Goal: Information Seeking & Learning: Learn about a topic

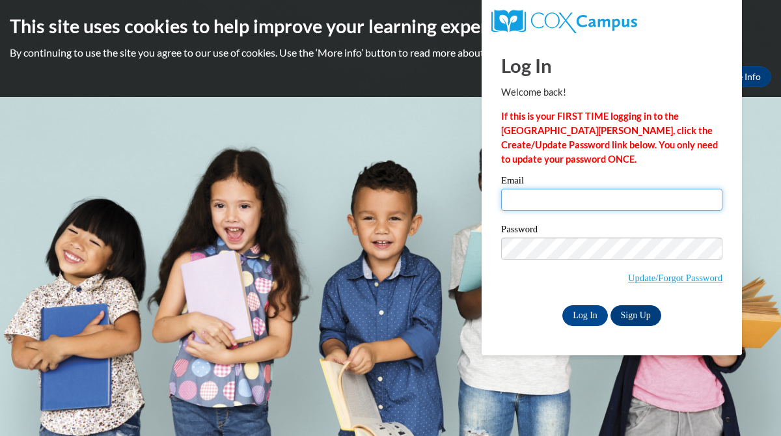
type input "sralston@gcbe.org"
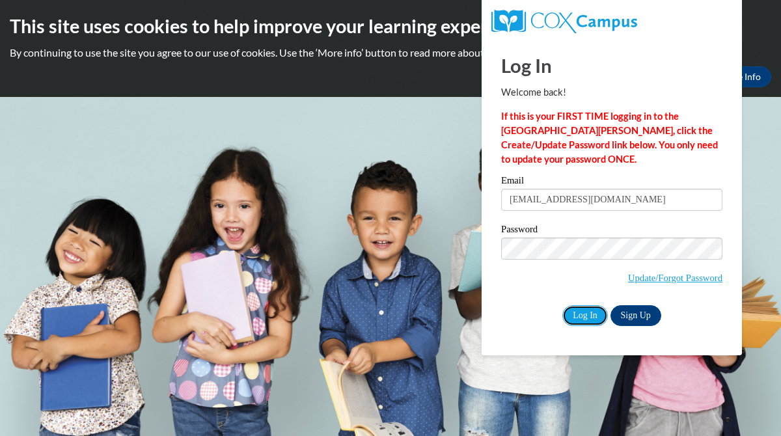
click at [584, 315] on input "Log In" at bounding box center [585, 315] width 46 height 21
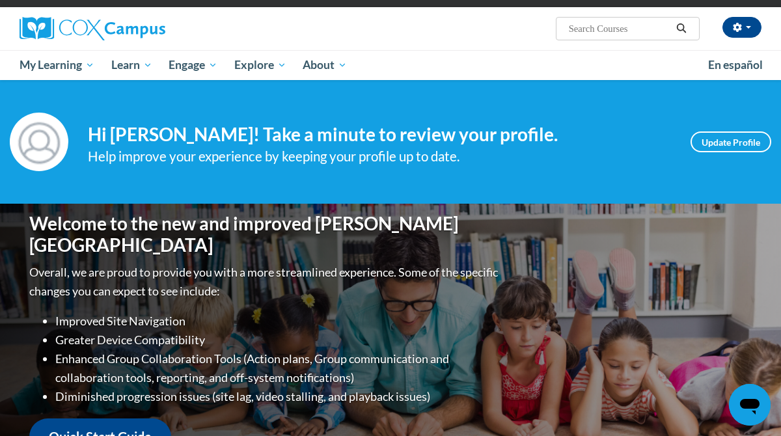
scroll to position [88, 0]
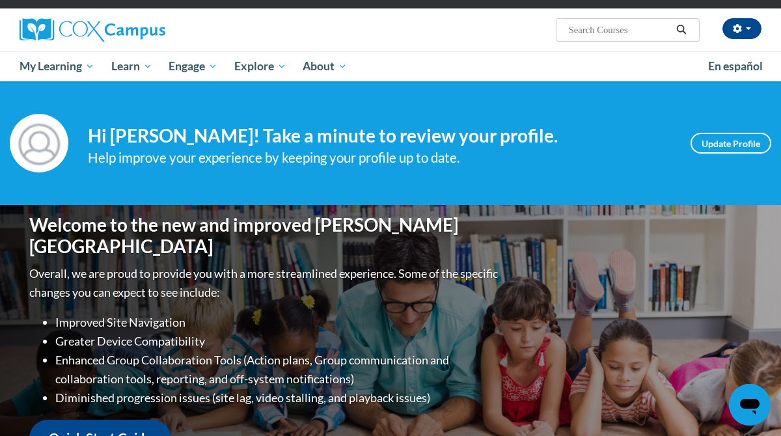
click at [579, 30] on input "Search..." at bounding box center [619, 30] width 104 height 16
type input "an Ecosystem approach to"
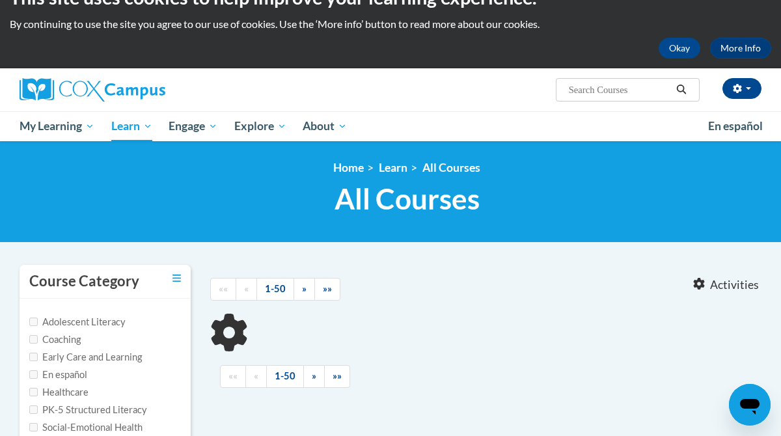
scroll to position [62, 0]
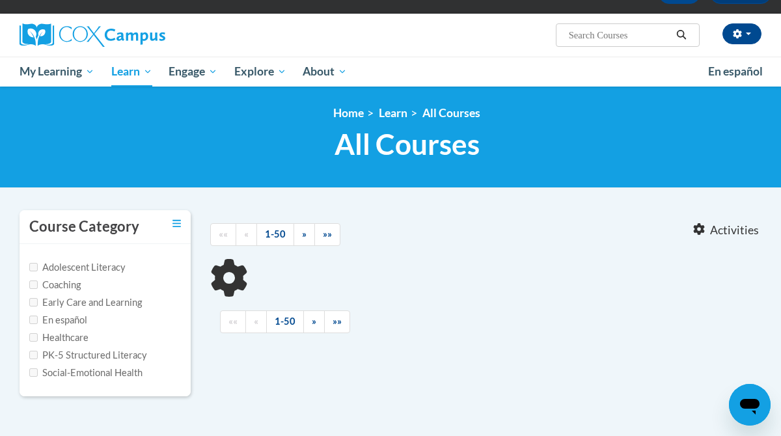
type input "an Ecosystem approach to"
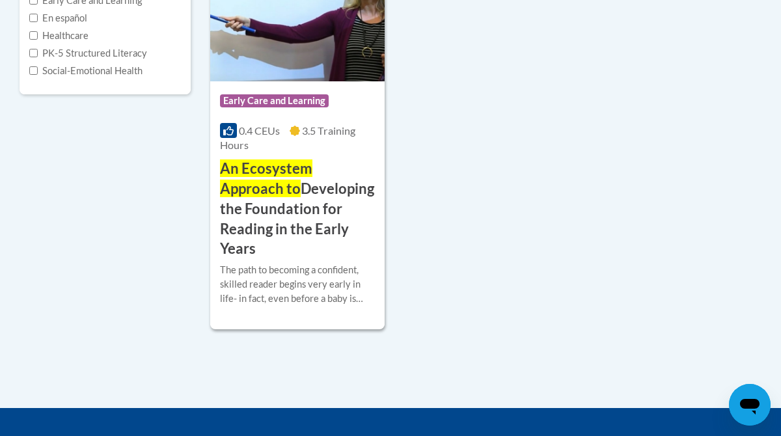
scroll to position [377, 0]
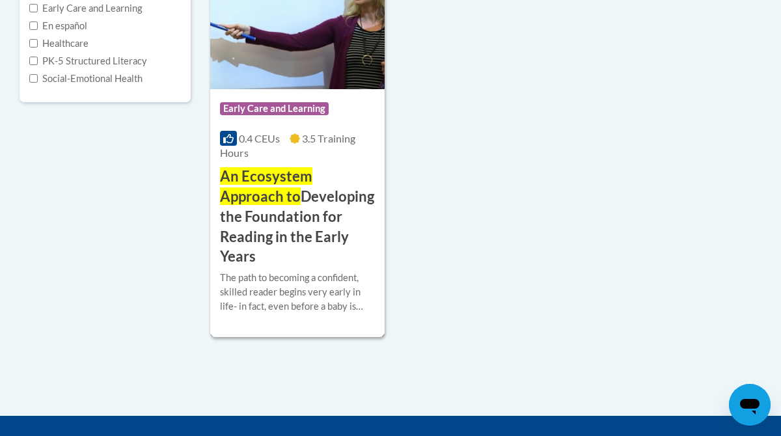
click at [303, 135] on span "3.5 Training Hours" at bounding box center [287, 145] width 135 height 27
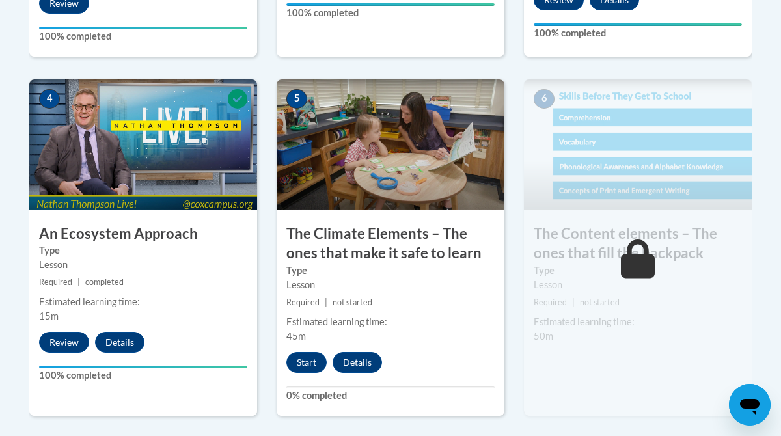
scroll to position [789, 0]
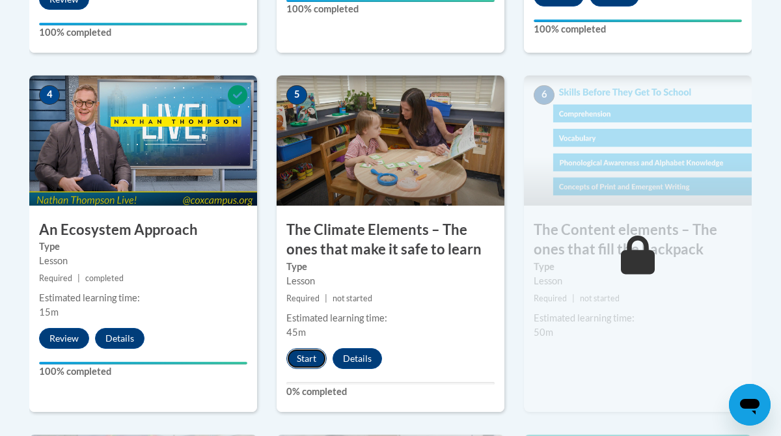
click at [308, 360] on button "Start" at bounding box center [306, 358] width 40 height 21
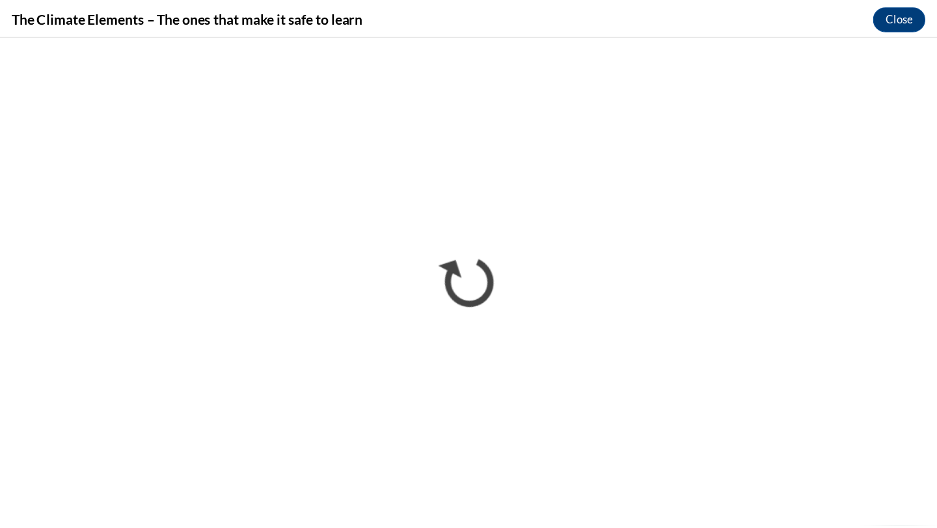
scroll to position [0, 0]
